Goal: Transaction & Acquisition: Purchase product/service

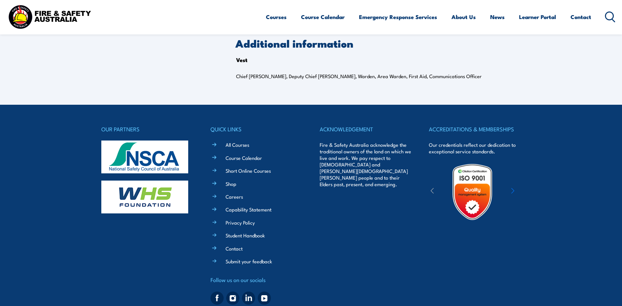
scroll to position [242, 0]
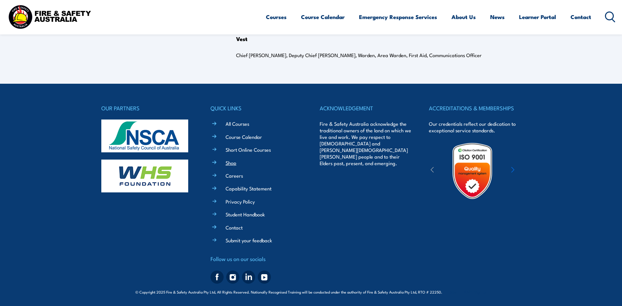
click at [232, 161] on link "Shop" at bounding box center [231, 162] width 11 height 7
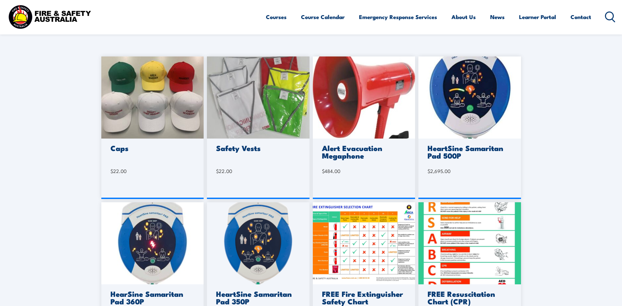
scroll to position [164, 0]
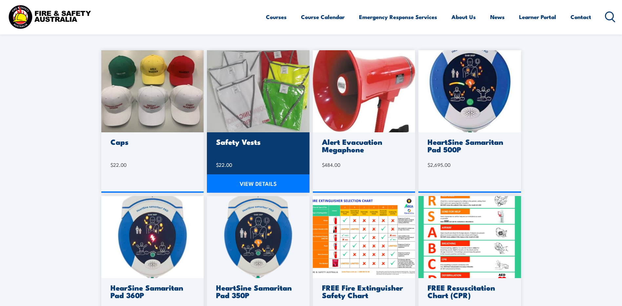
click at [249, 142] on h3 "Safety Vests" at bounding box center [257, 142] width 82 height 8
click at [256, 180] on link "VIEW DETAILS" at bounding box center [258, 183] width 103 height 18
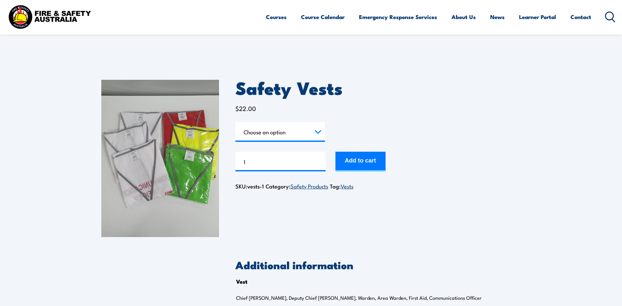
click at [318, 132] on select "Choose an option Chief Warden Deputy Chief Warden Warden Area Warden First Aid …" at bounding box center [281, 132] width 90 height 20
click at [236, 122] on select "Choose an option Chief Warden Deputy Chief Warden Warden Area Warden First Aid …" at bounding box center [281, 132] width 90 height 20
select select "Chief Warden"
